Goal: Task Accomplishment & Management: Manage account settings

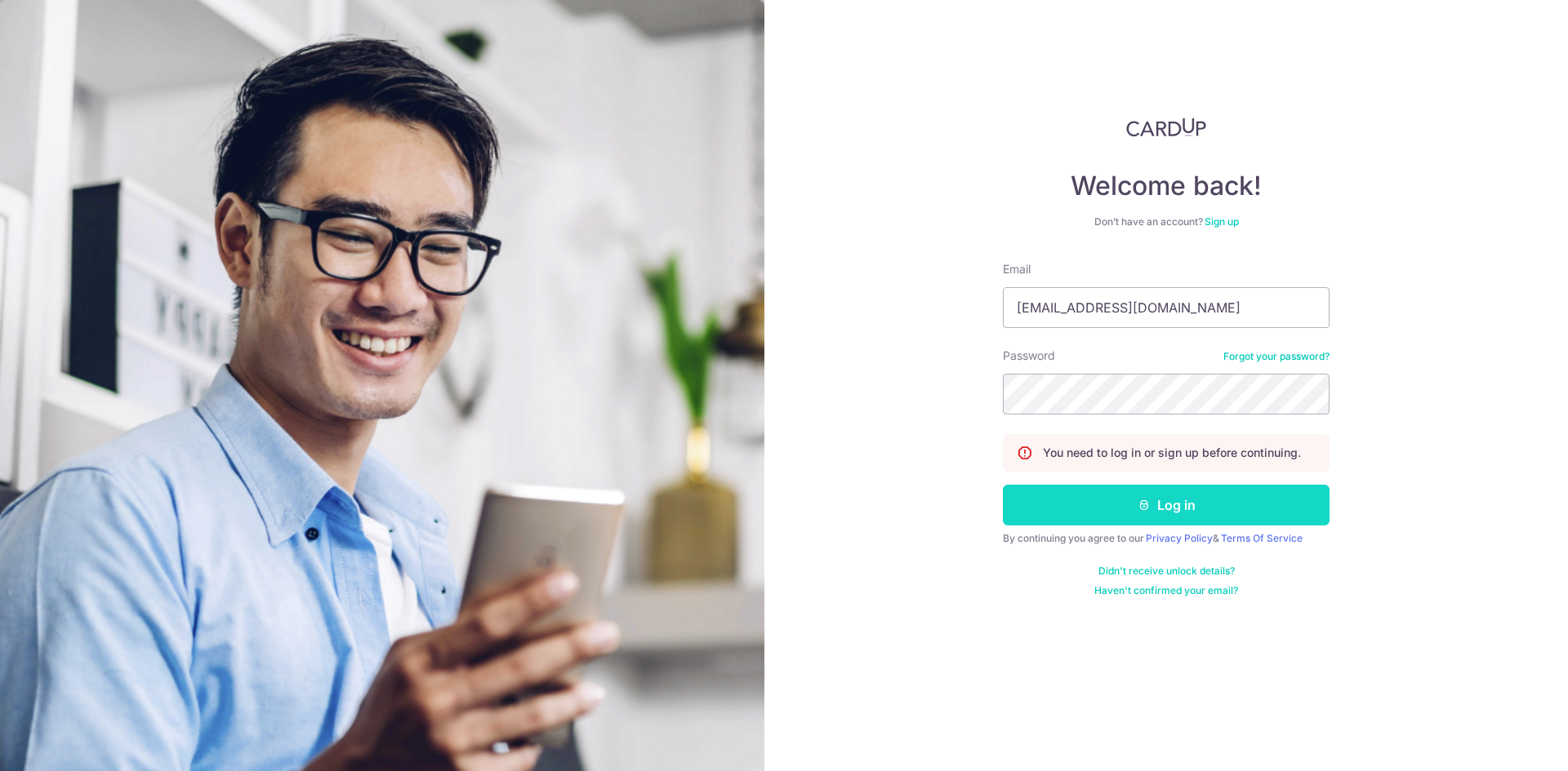
click at [1168, 506] on button "Log in" at bounding box center [1166, 505] width 326 height 41
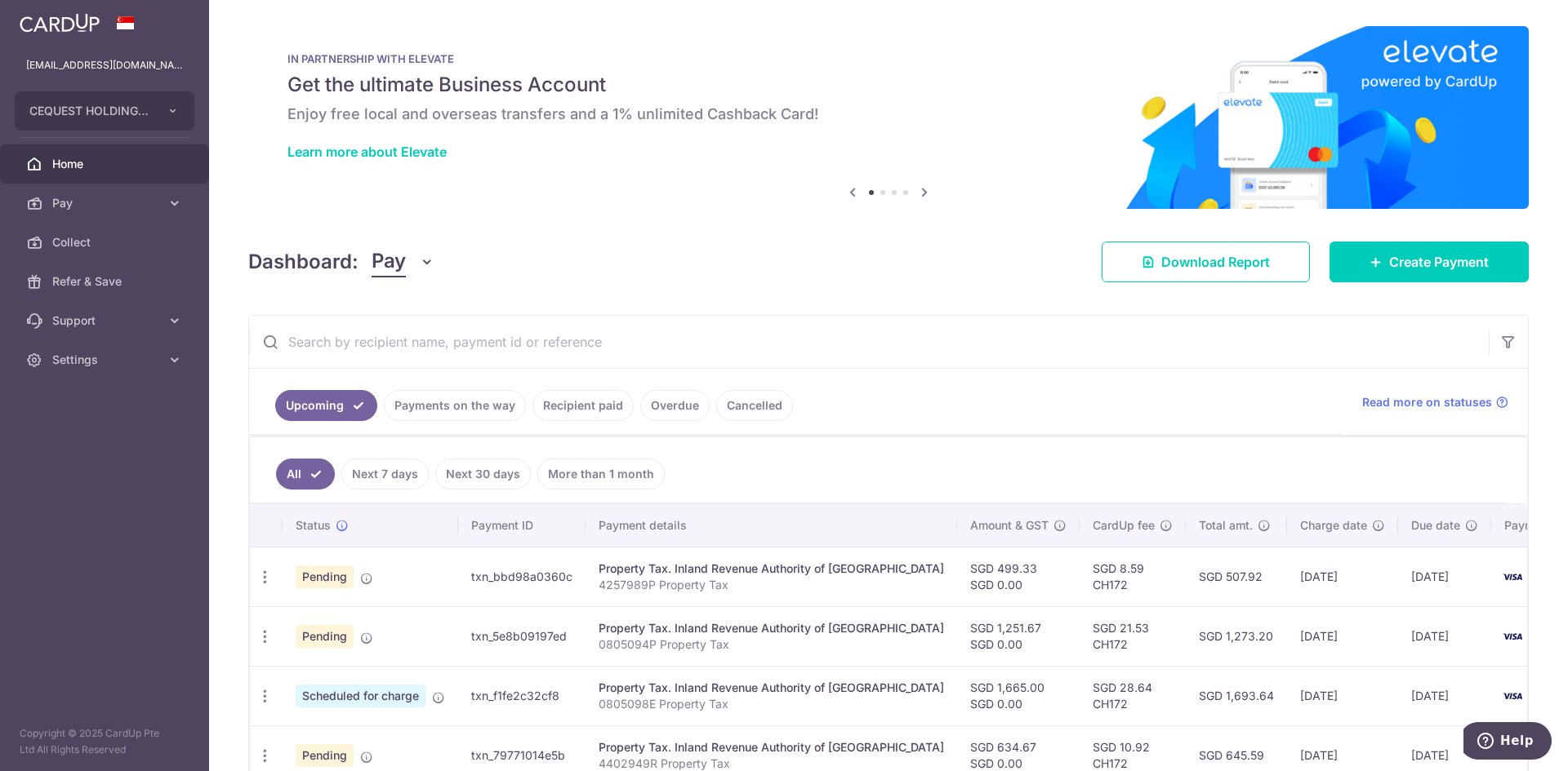
scroll to position [489, 0]
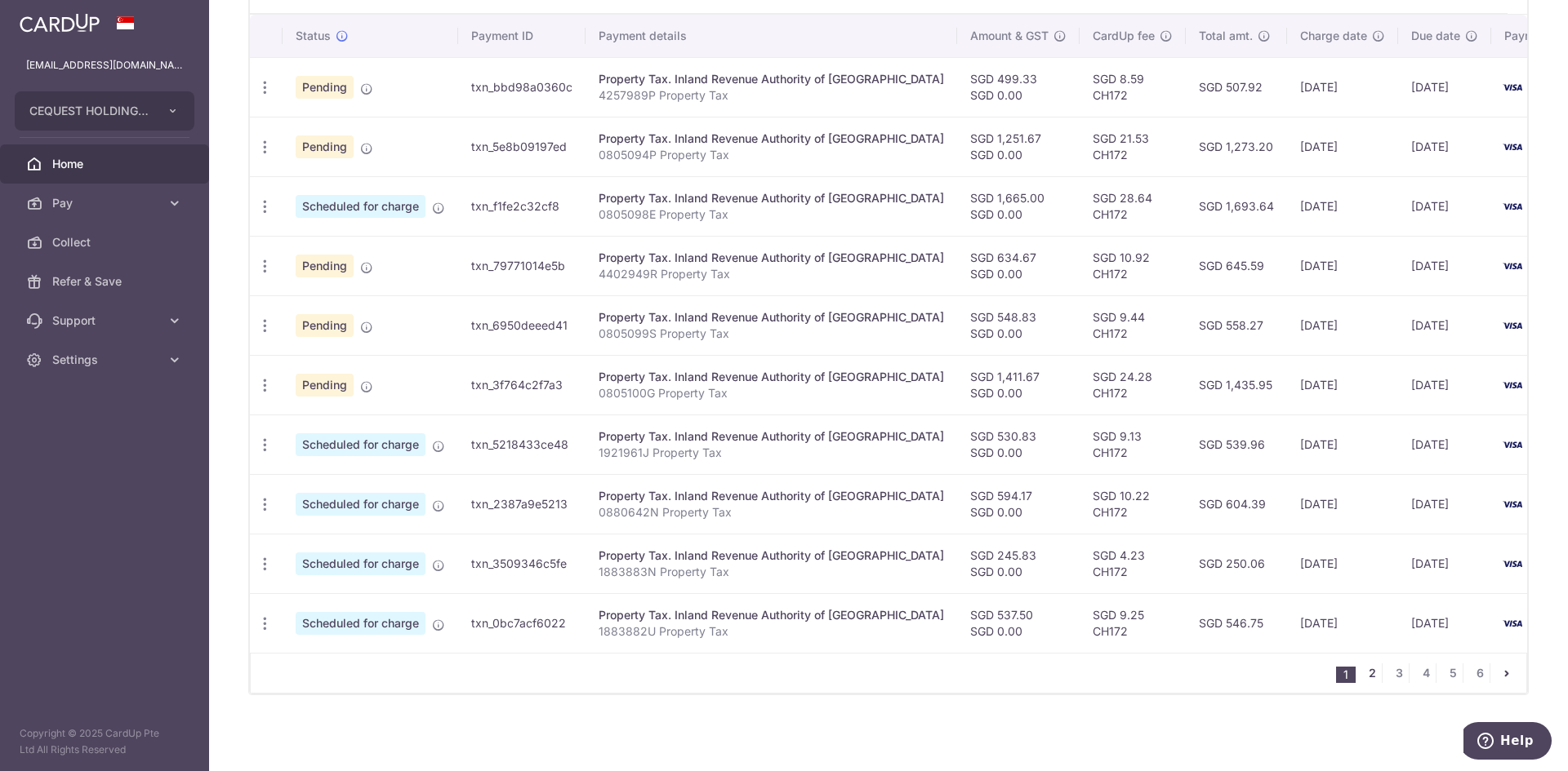
click at [1368, 683] on link "2" at bounding box center [1372, 673] width 19 height 19
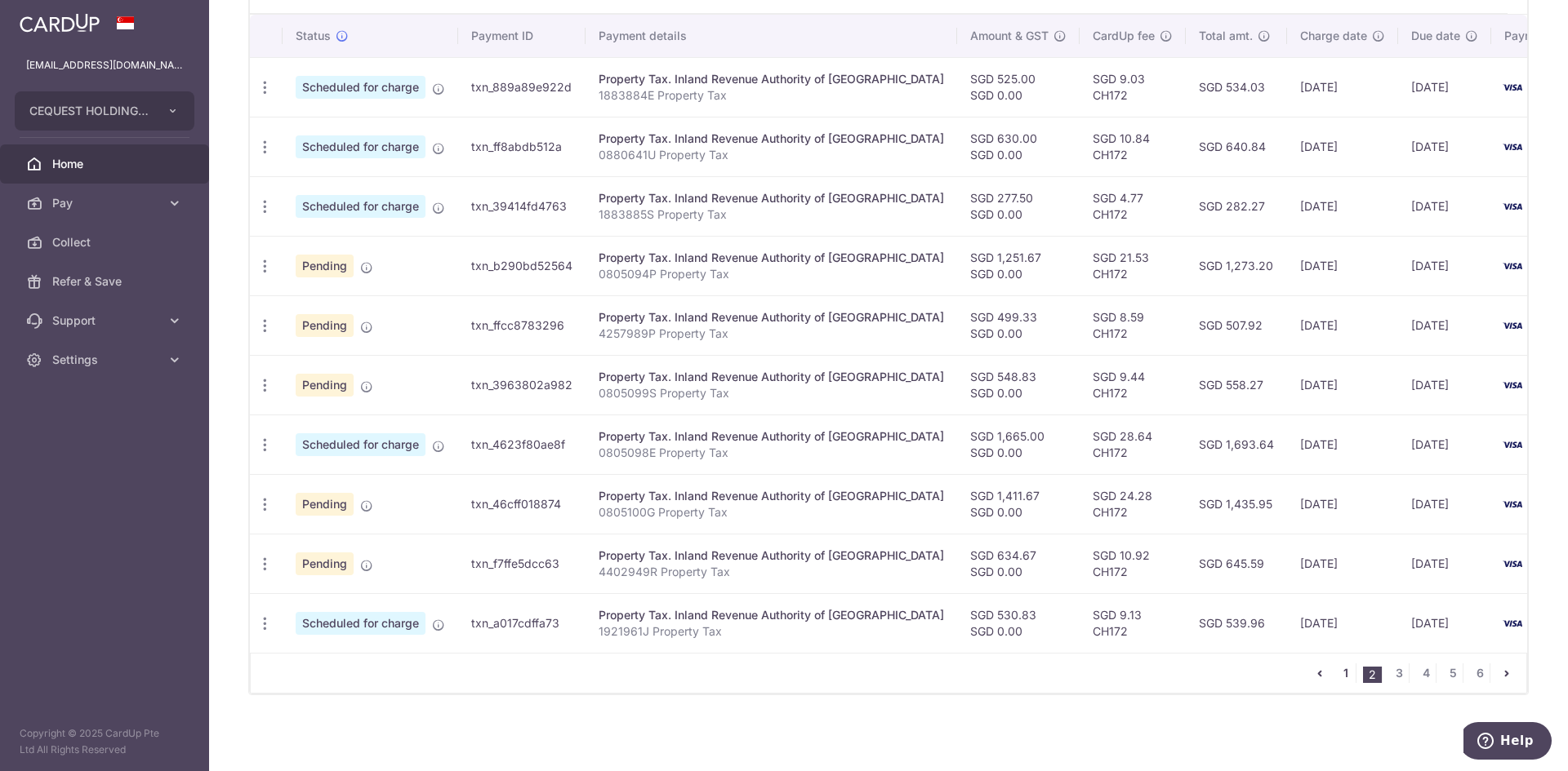
click at [1338, 680] on link "1" at bounding box center [1346, 673] width 19 height 19
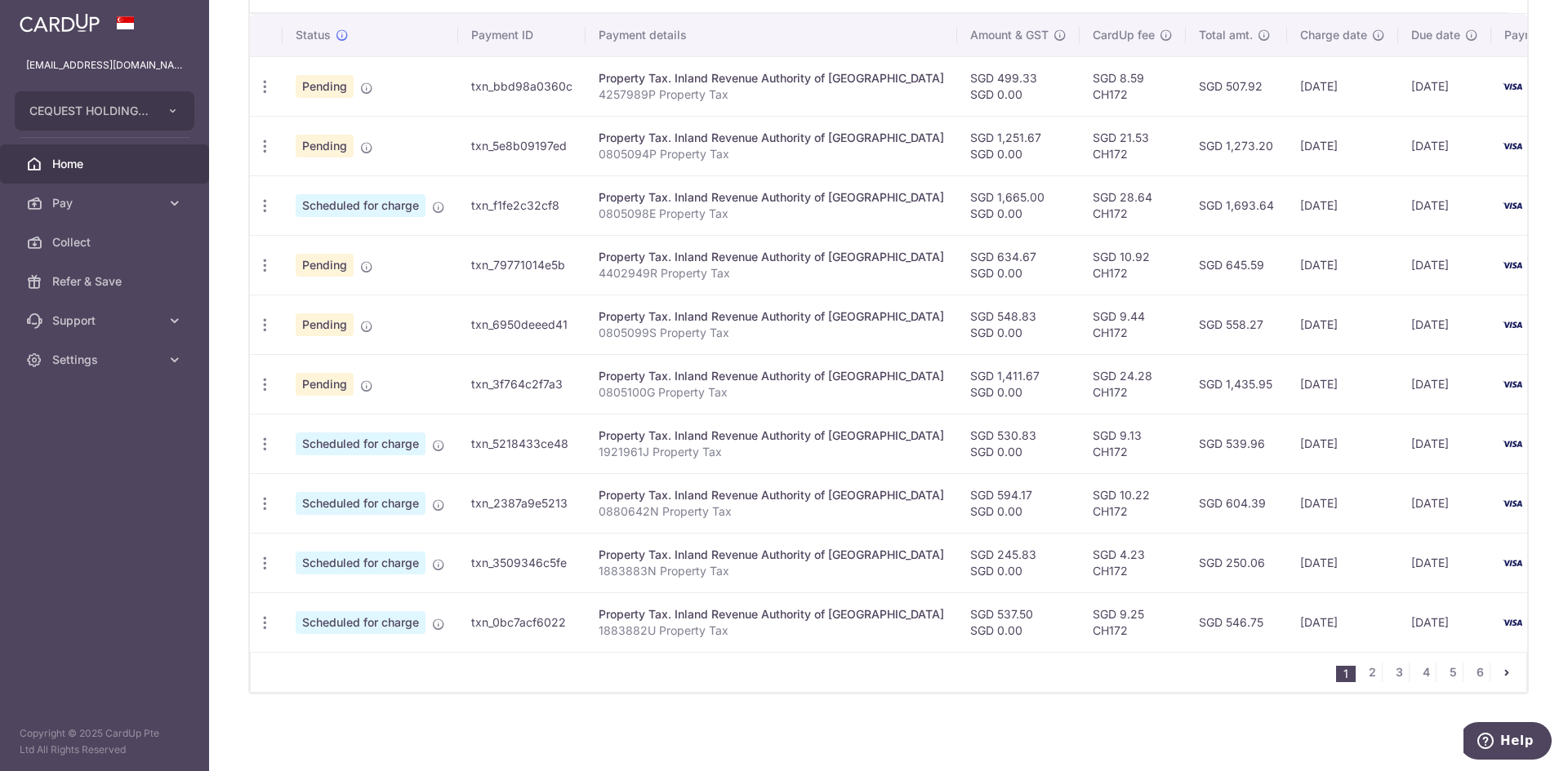
scroll to position [499, 0]
click at [1344, 671] on li "1" at bounding box center [1346, 674] width 19 height 17
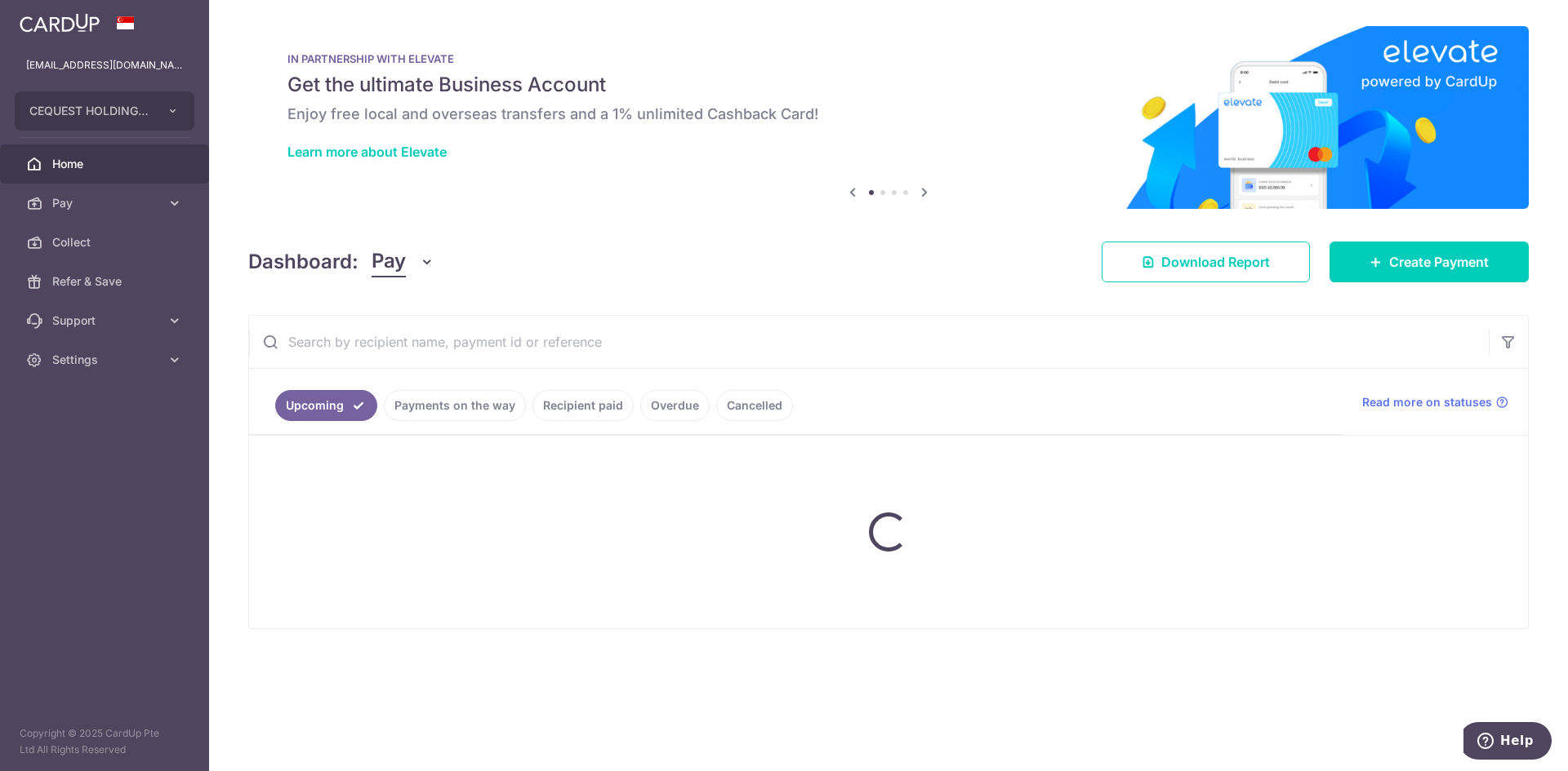
scroll to position [0, 0]
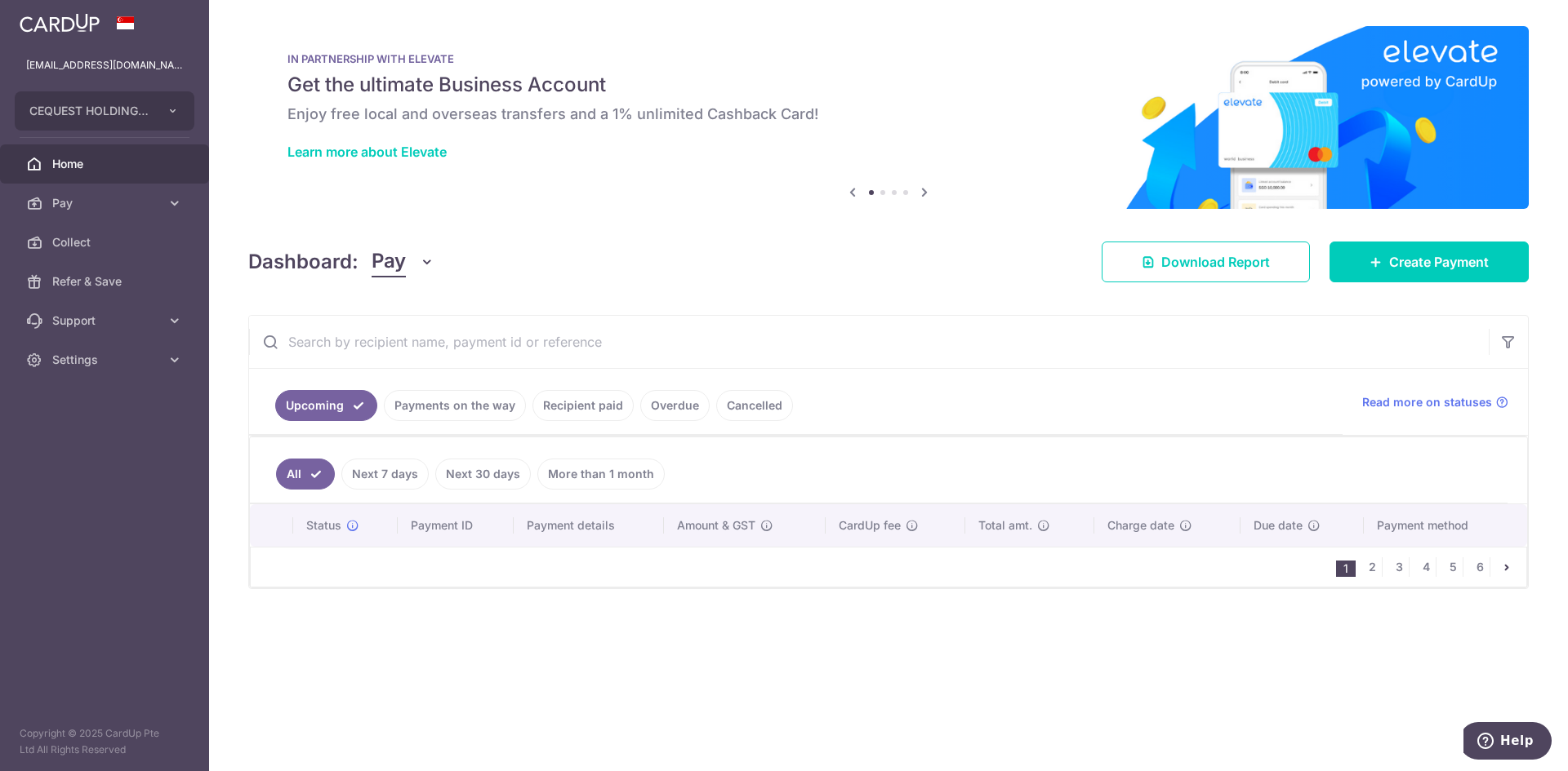
click at [460, 405] on link "Payments on the way" at bounding box center [455, 406] width 142 height 31
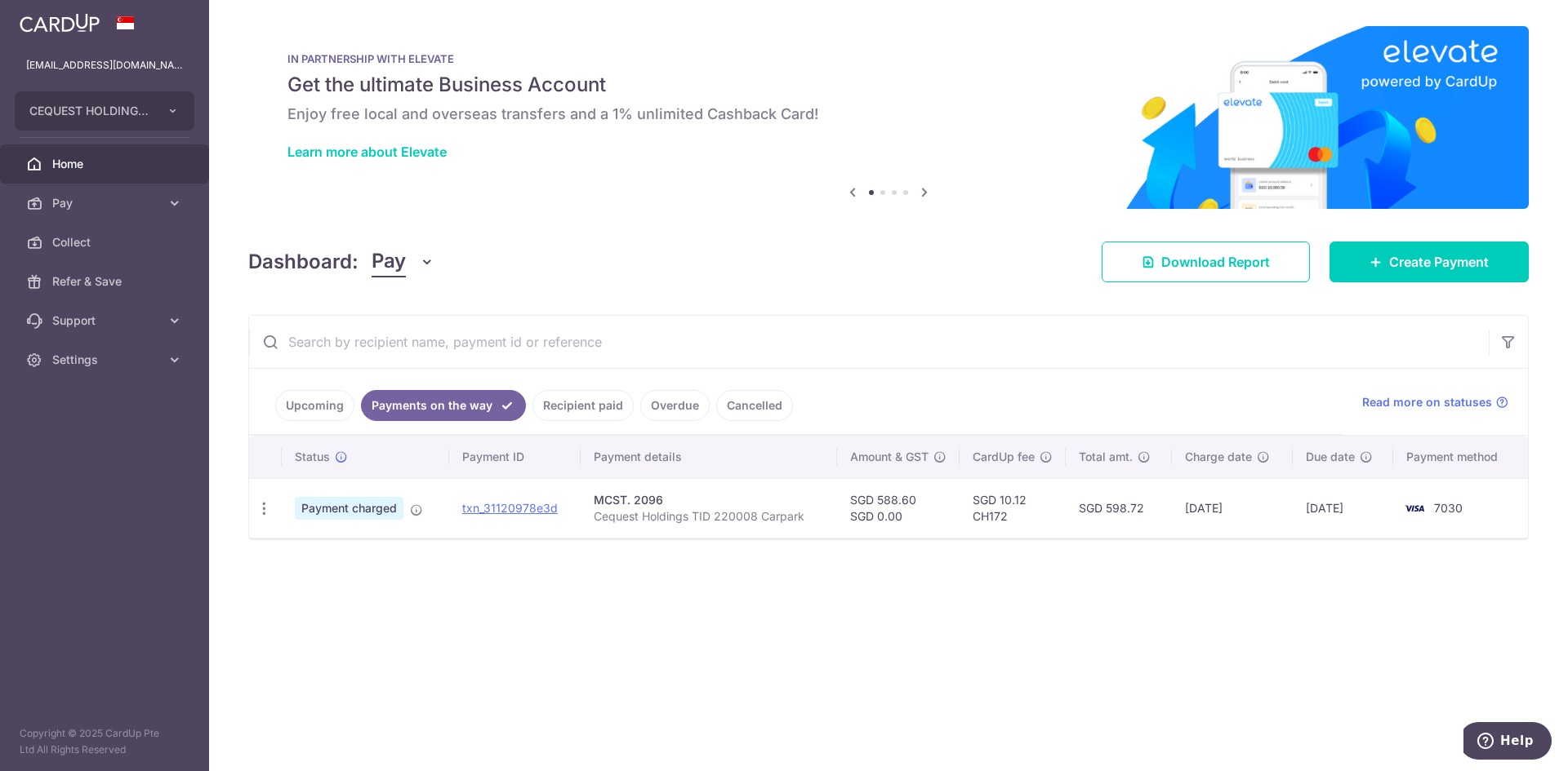
click at [576, 411] on link "Recipient paid" at bounding box center [583, 406] width 101 height 31
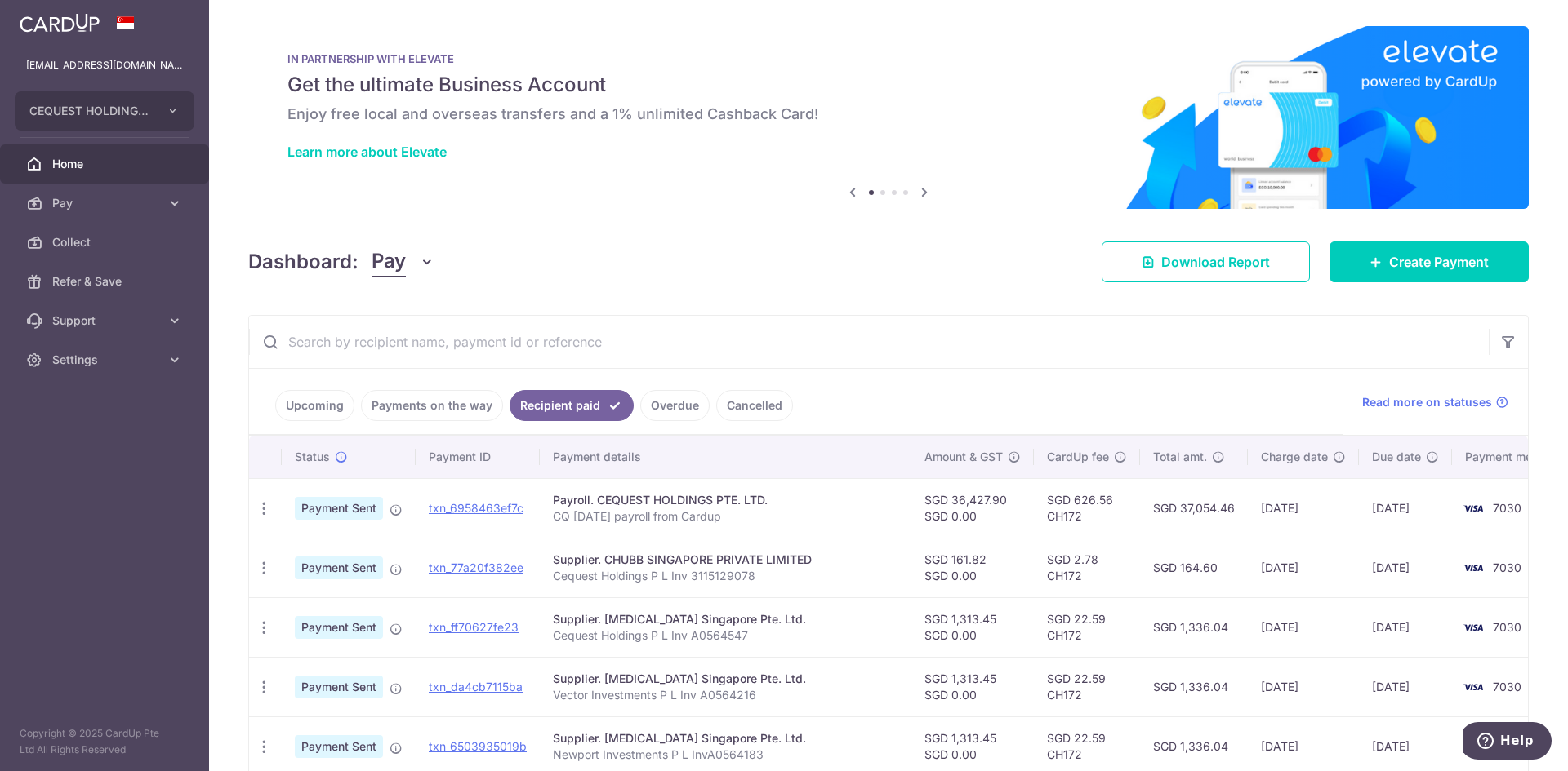
click at [491, 405] on link "Payments on the way" at bounding box center [431, 406] width 142 height 31
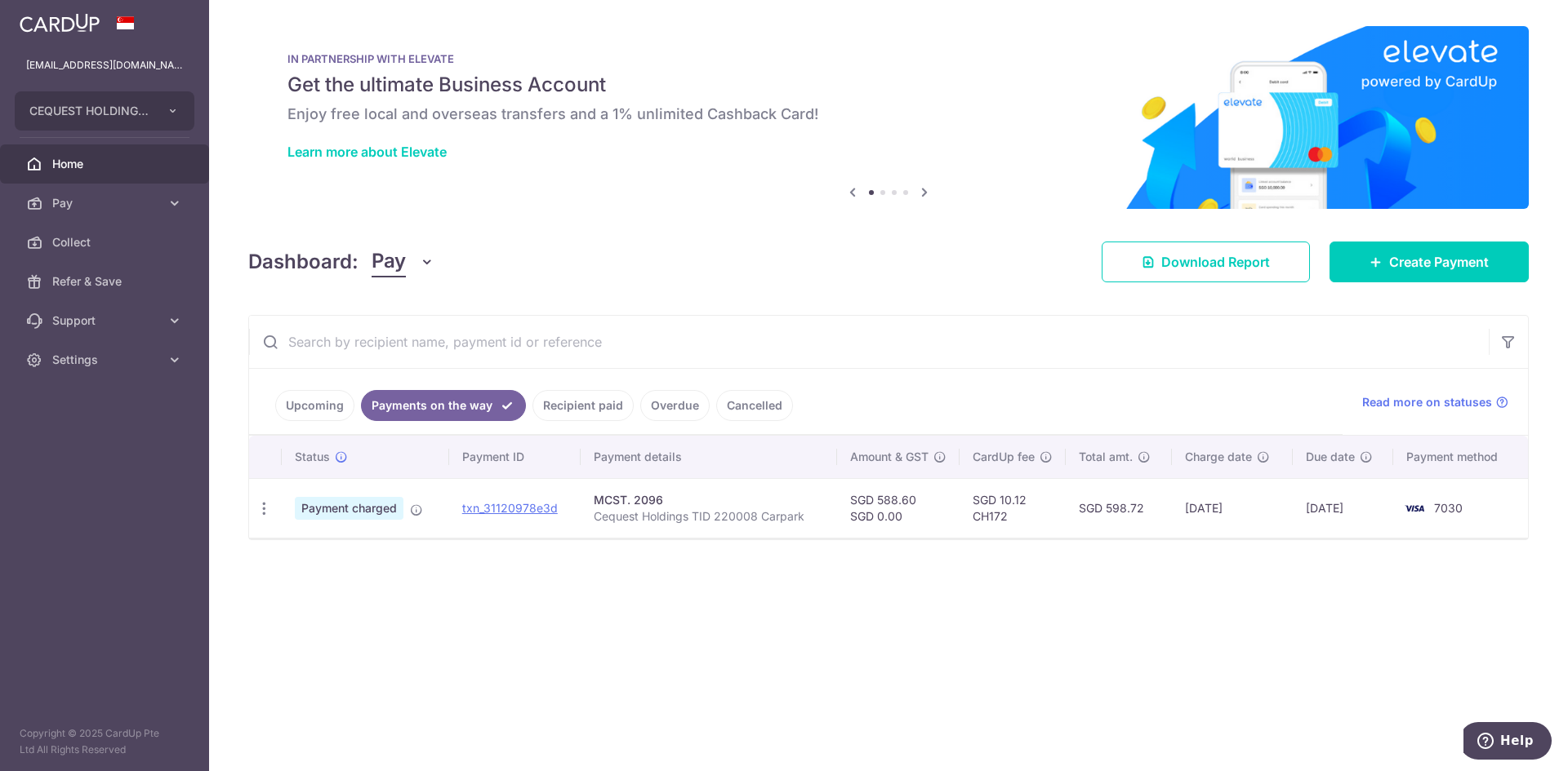
click at [569, 407] on link "Recipient paid" at bounding box center [583, 406] width 101 height 31
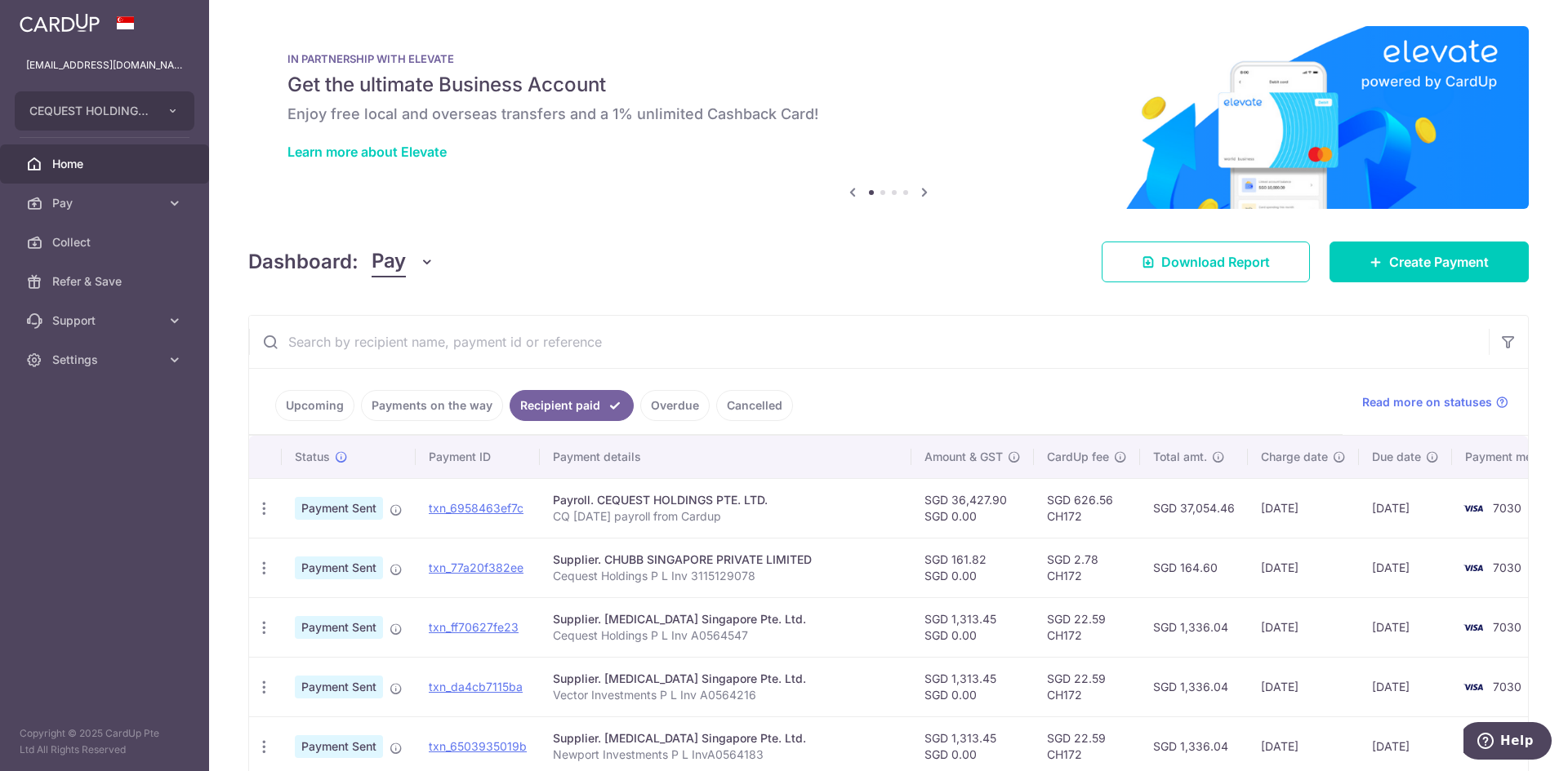
click at [313, 403] on link "Upcoming" at bounding box center [315, 406] width 80 height 31
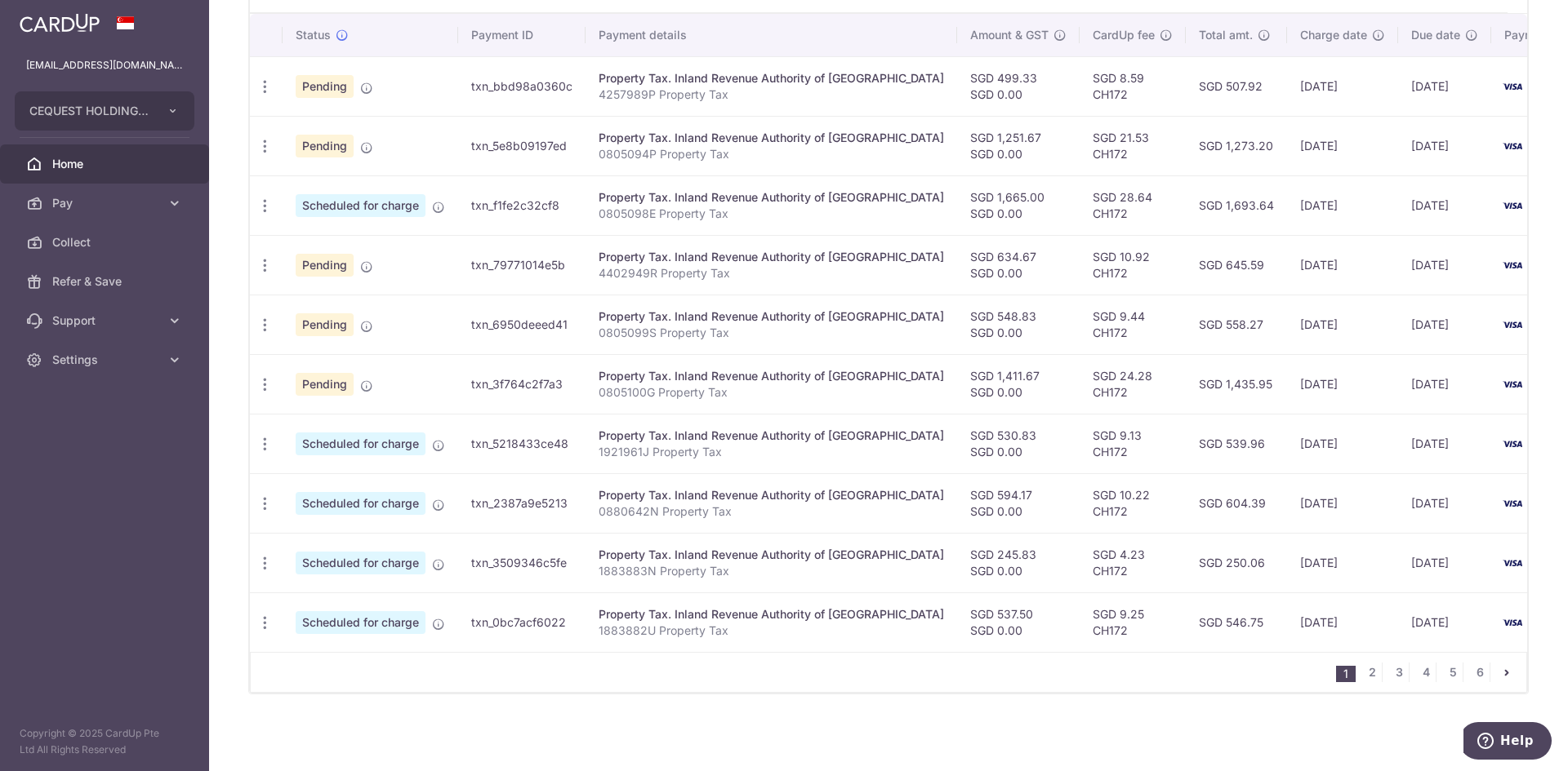
scroll to position [499, 0]
click at [262, 79] on icon "button" at bounding box center [265, 87] width 17 height 17
click at [338, 121] on span "Update payment" at bounding box center [352, 131] width 111 height 19
radio input "true"
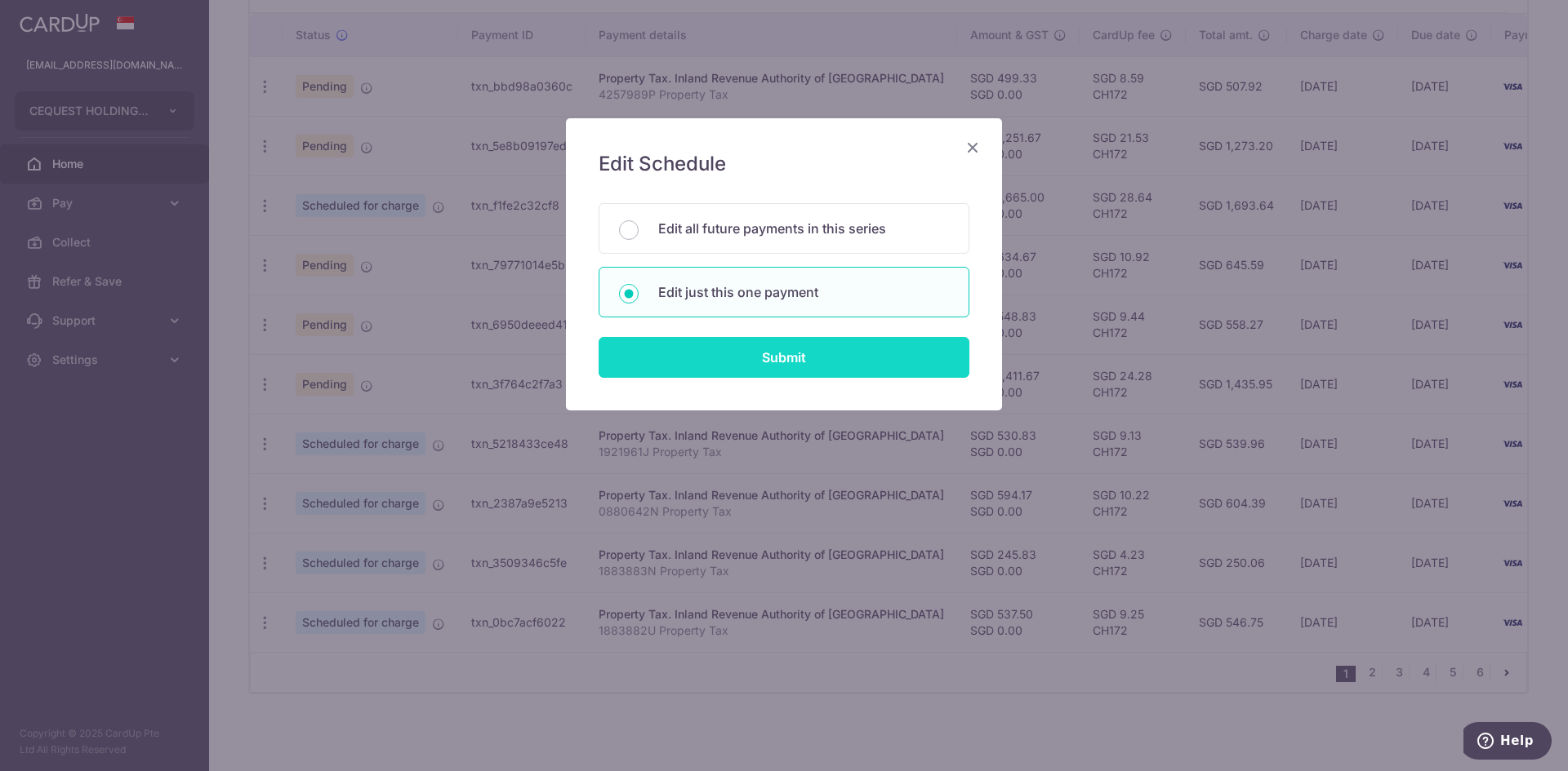
click at [770, 359] on input "Submit" at bounding box center [784, 357] width 371 height 41
radio input "true"
type input "499.33"
type input "0.00"
type input "[DATE]"
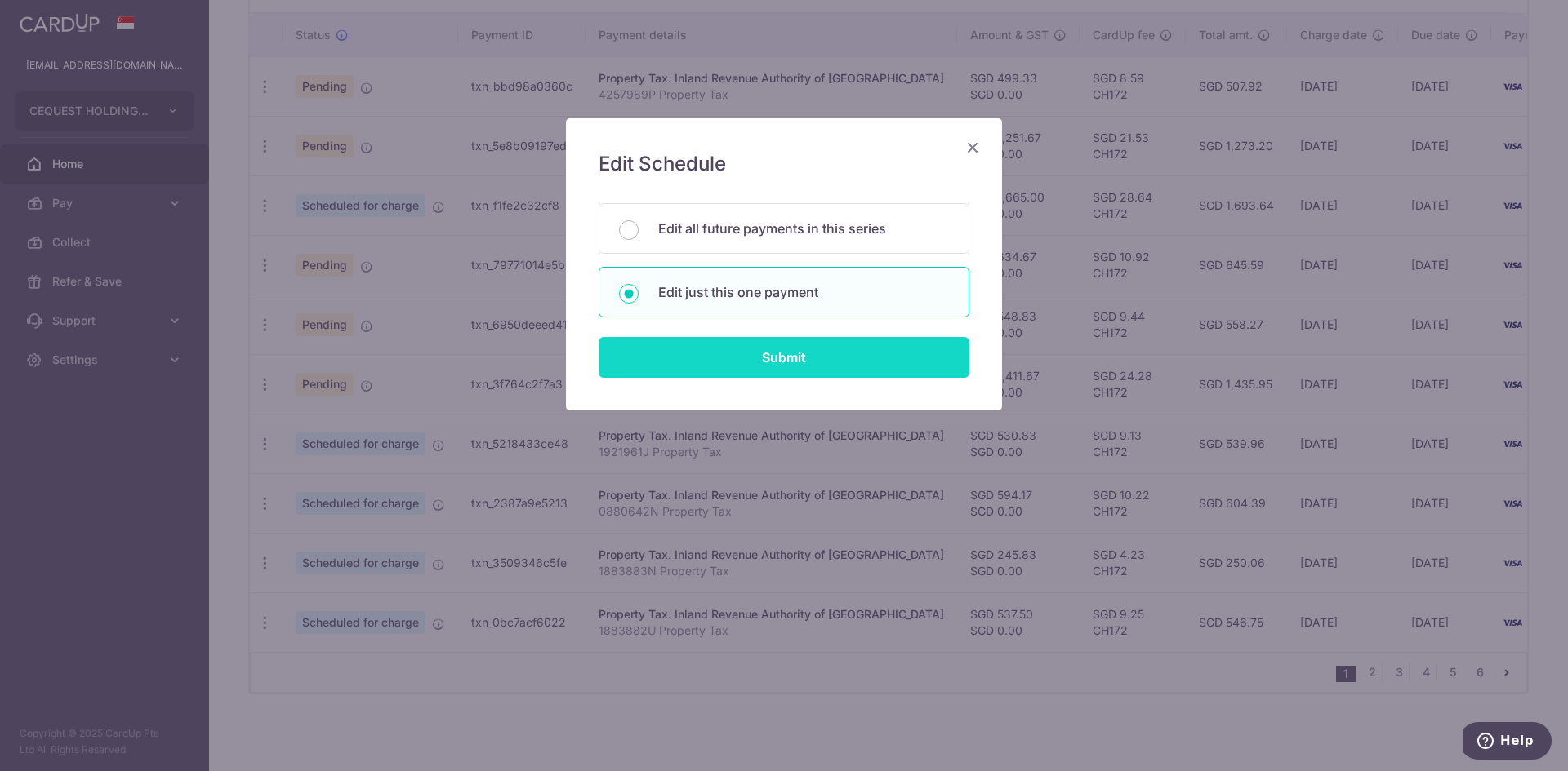
type input "4257989P"
type input "MI 0202 Proptax"
type input "CH172"
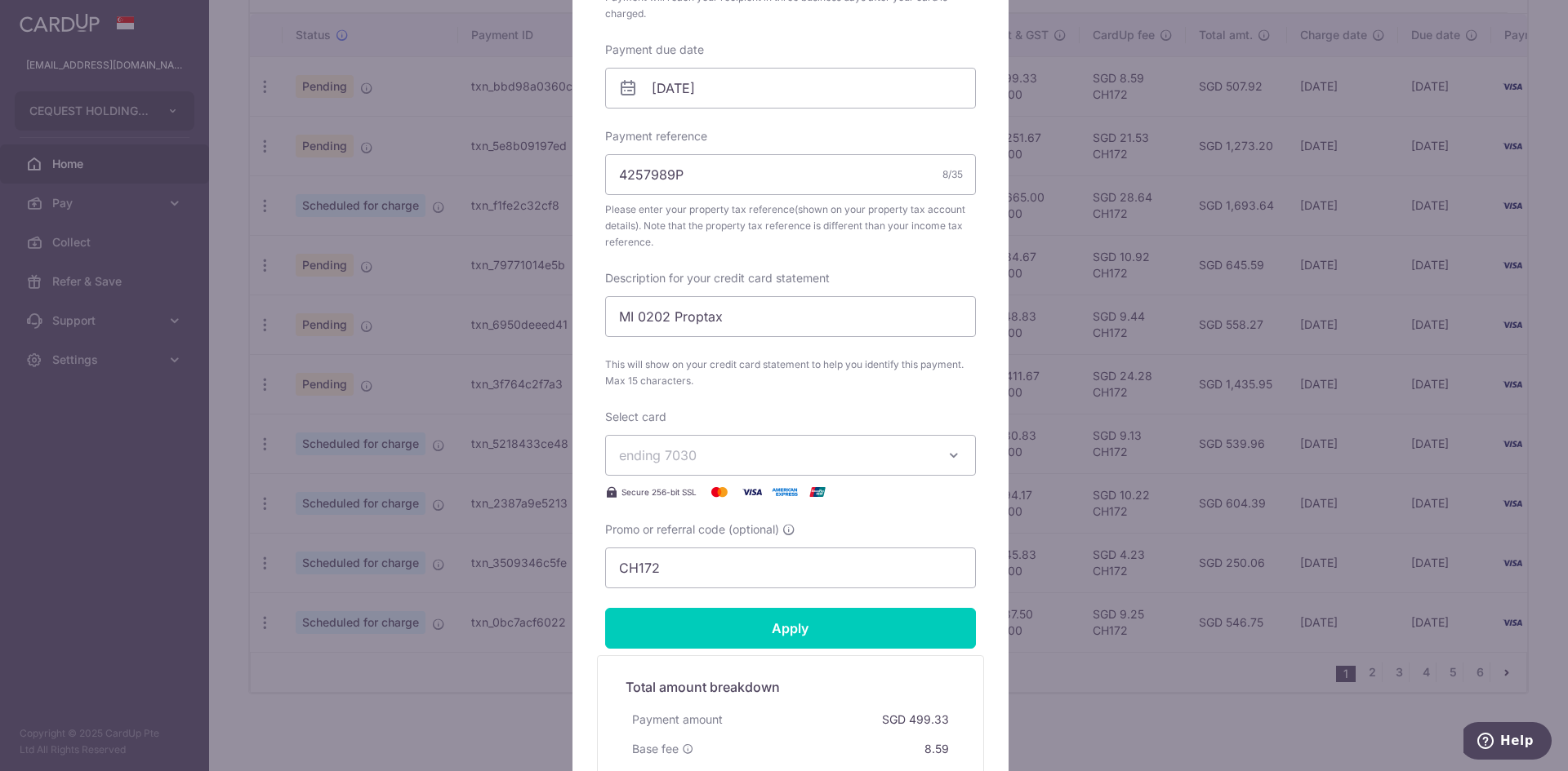
scroll to position [0, 0]
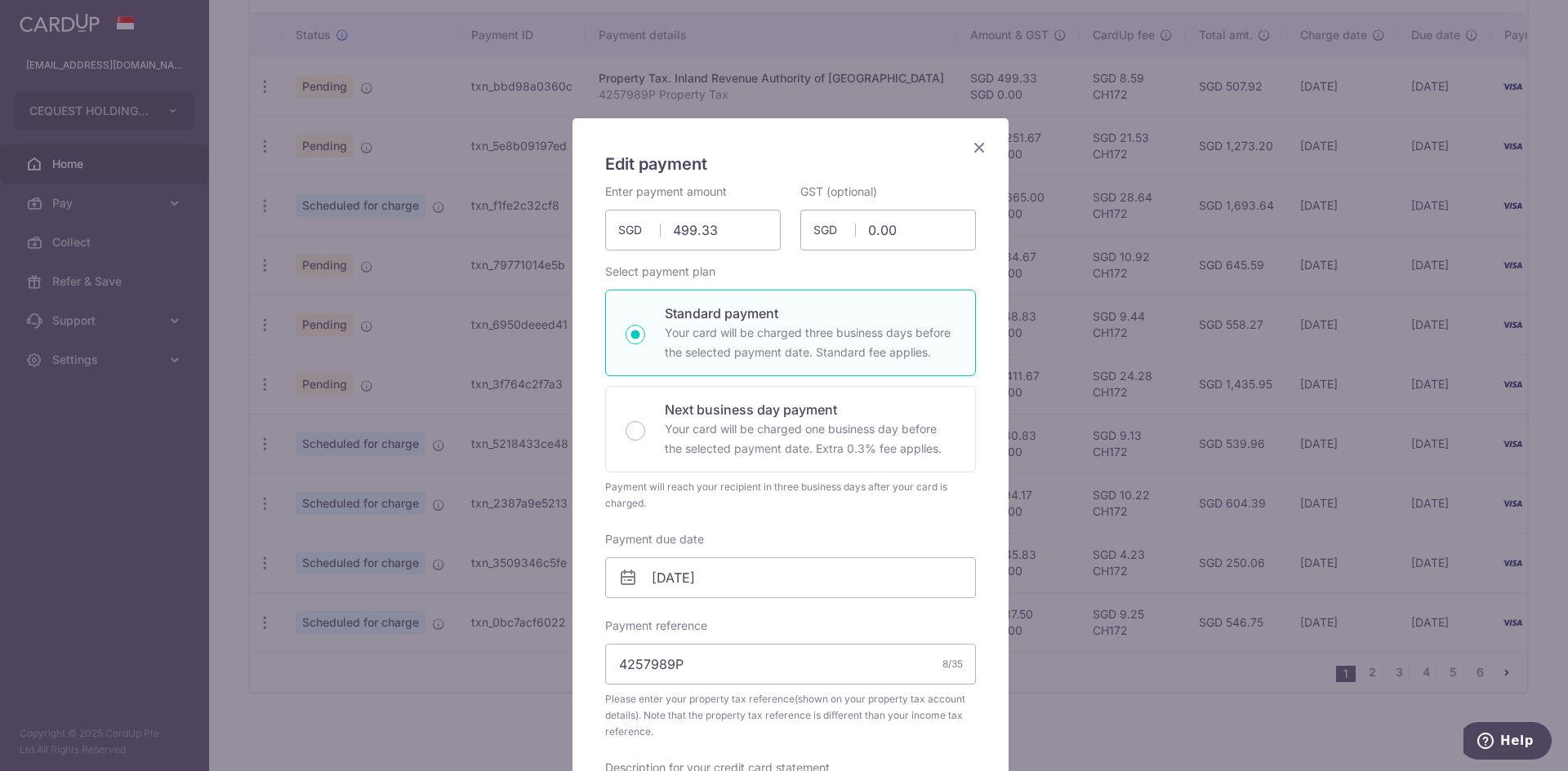
click at [970, 146] on icon "Close" at bounding box center [979, 147] width 19 height 20
